Goal: Transaction & Acquisition: Obtain resource

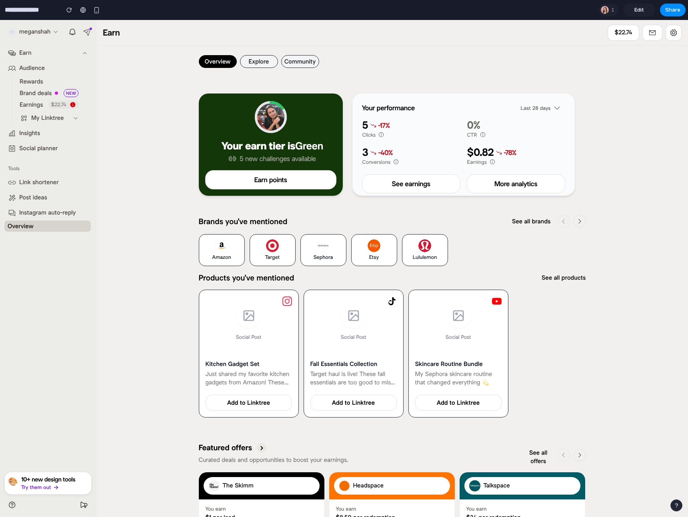
click at [39, 52] on button "Earn" at bounding box center [48, 53] width 86 height 15
click at [64, 50] on button "Earn" at bounding box center [48, 53] width 86 height 15
click at [237, 265] on div "Amazon" at bounding box center [222, 250] width 46 height 32
click at [257, 249] on div "Target" at bounding box center [272, 250] width 46 height 32
click at [296, 254] on ul "Amazon Target Sephora Etsy Lululemon" at bounding box center [392, 250] width 387 height 32
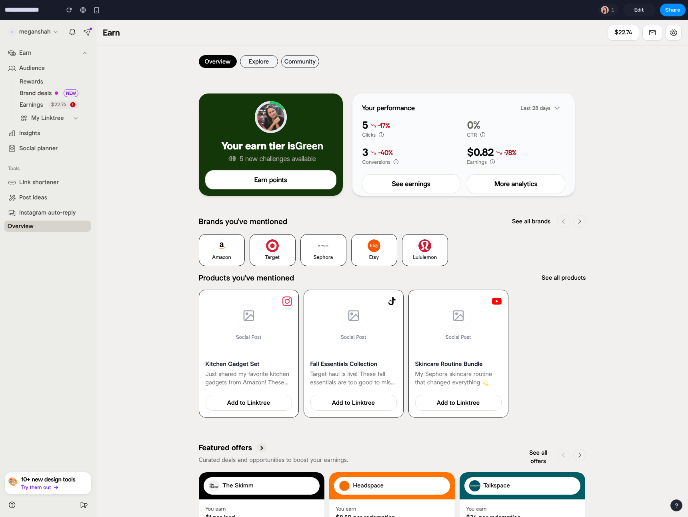
click at [342, 245] on div "Sephora" at bounding box center [323, 250] width 46 height 32
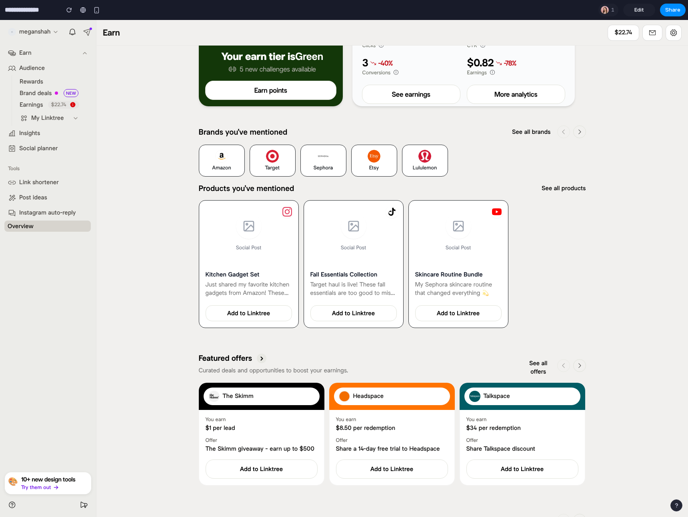
scroll to position [6, 0]
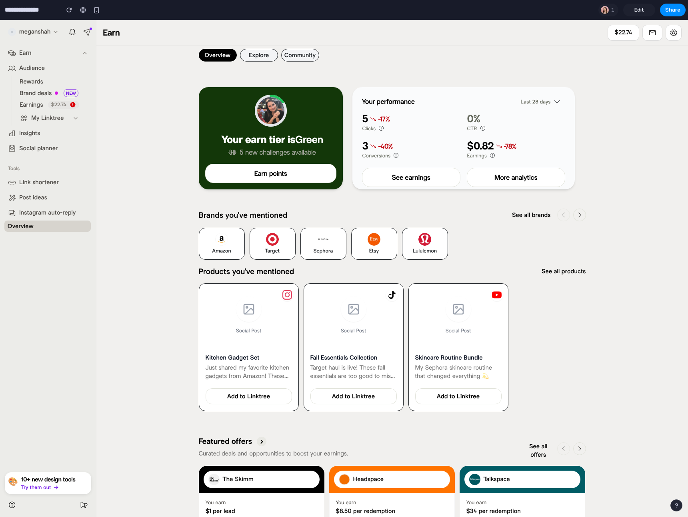
click at [573, 273] on button "See all products" at bounding box center [563, 271] width 44 height 8
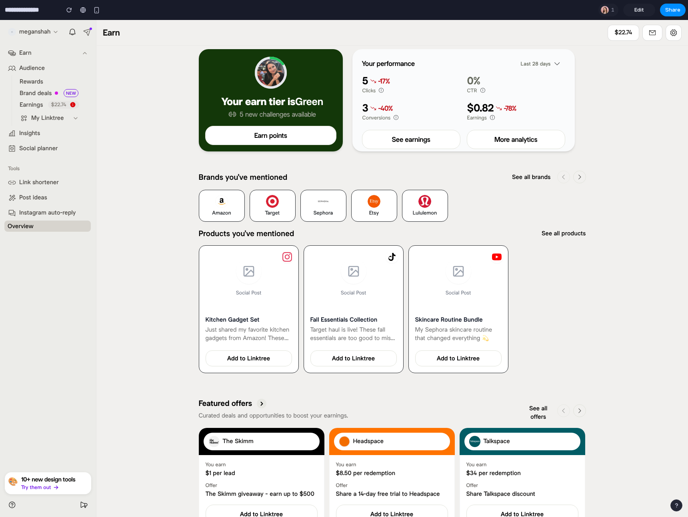
scroll to position [0, 0]
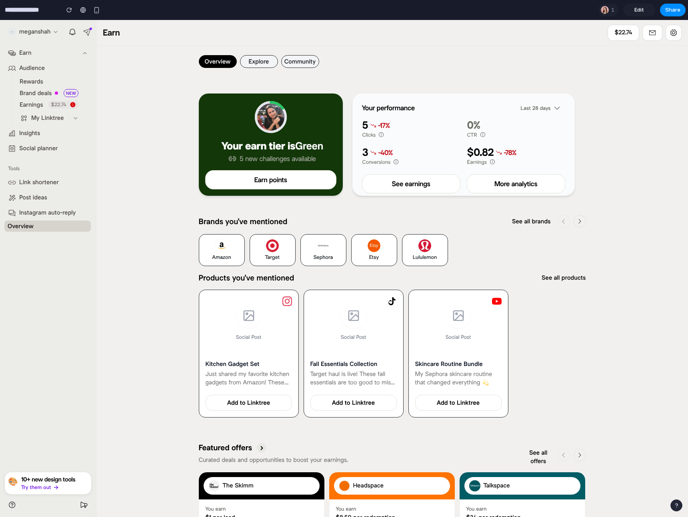
click at [395, 161] on icon at bounding box center [395, 162] width 5 height 6
click at [396, 162] on icon at bounding box center [395, 162] width 5 height 6
